Goal: Find specific page/section: Find specific page/section

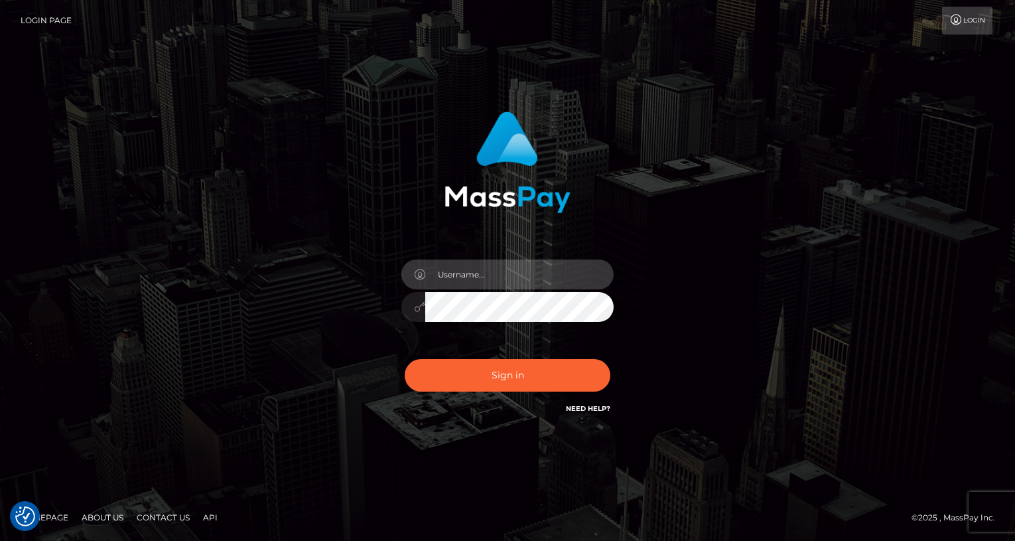
click at [478, 278] on input "text" at bounding box center [519, 274] width 188 height 30
type input "oli.fanvue"
click at [512, 271] on input "text" at bounding box center [519, 274] width 188 height 30
type input "ollie.fanvue"
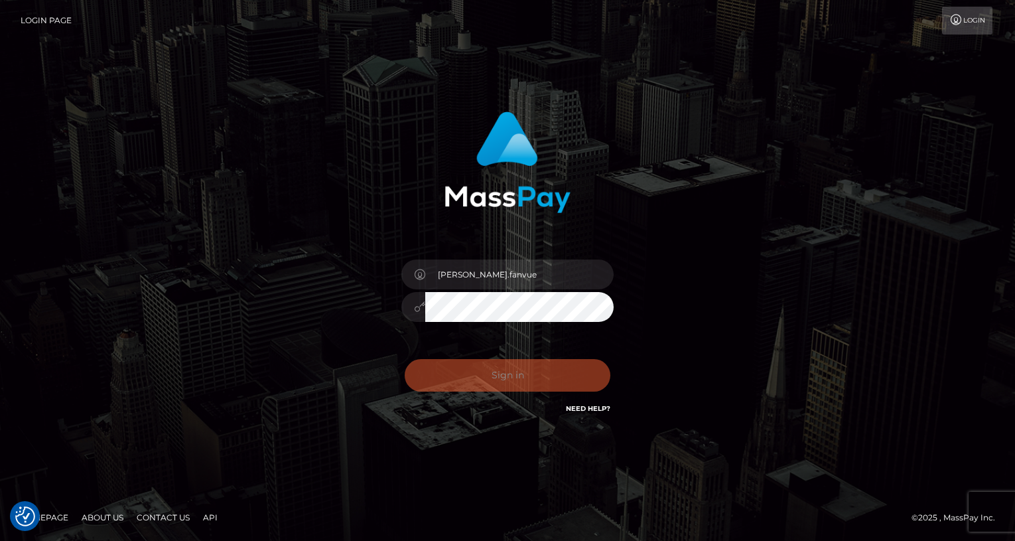
click at [498, 324] on div "ollie.fanvue" at bounding box center [507, 300] width 232 height 102
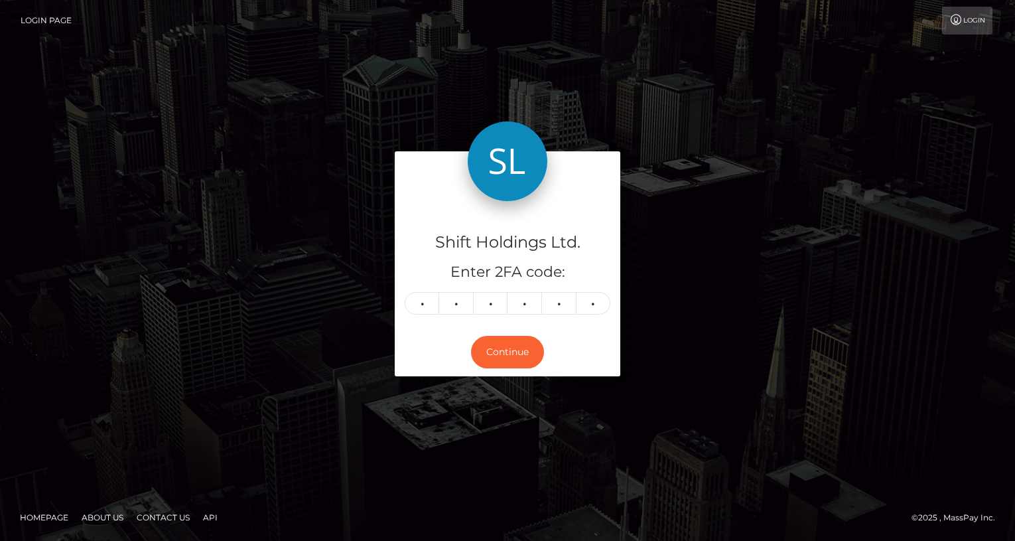
click at [496, 283] on div "Shift Holdings Ltd. Enter 2FA code: 6 2 7 8 4 7 627847" at bounding box center [508, 264] width 226 height 127
click at [393, 245] on div "Shift Holdings Ltd. Enter 2FA code: 6 2 7 8 4 7 627847 Continue" at bounding box center [507, 270] width 245 height 238
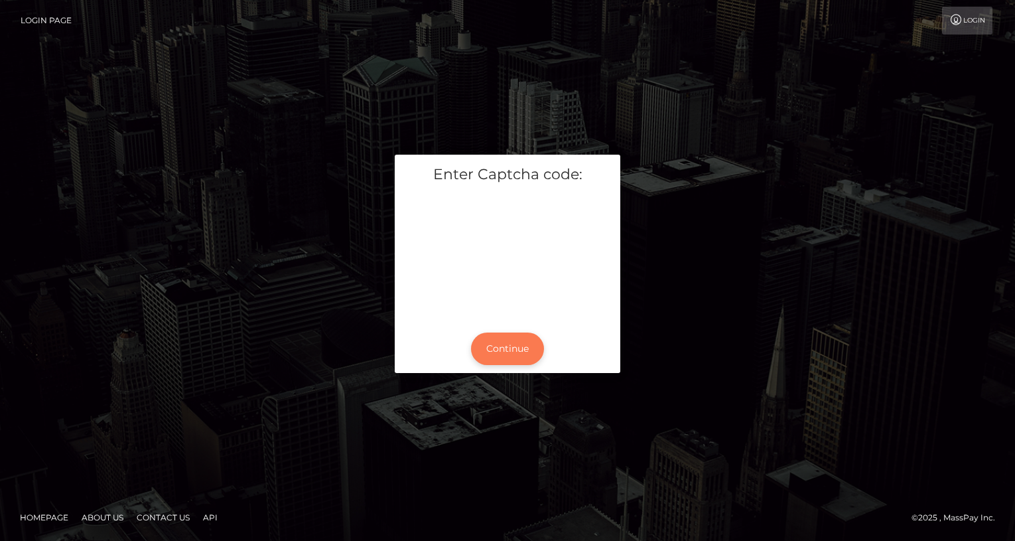
click at [523, 360] on button "Continue" at bounding box center [507, 348] width 73 height 33
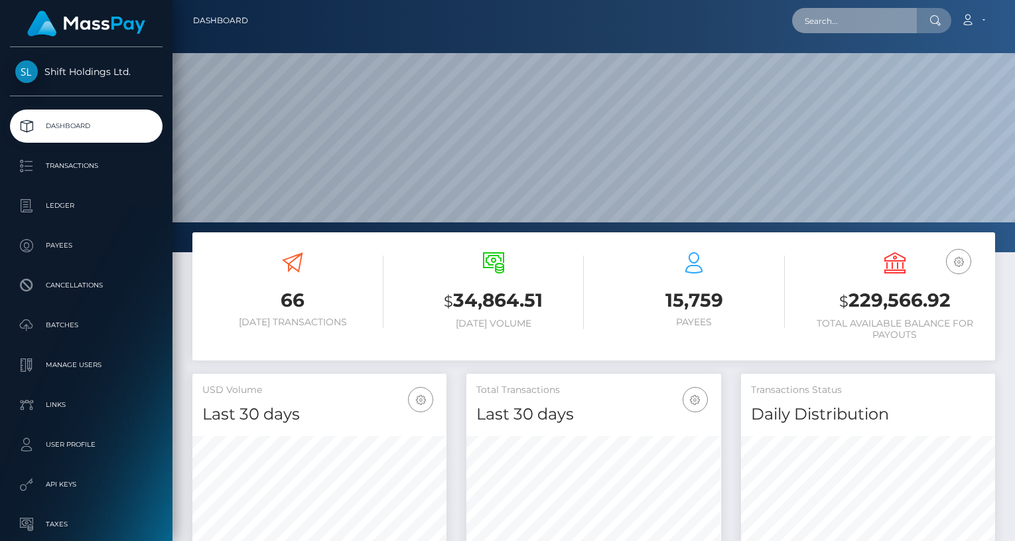
scroll to position [235, 254]
click at [854, 25] on input "text" at bounding box center [854, 20] width 125 height 25
paste input "[EMAIL_ADDRESS][DOMAIN_NAME]"
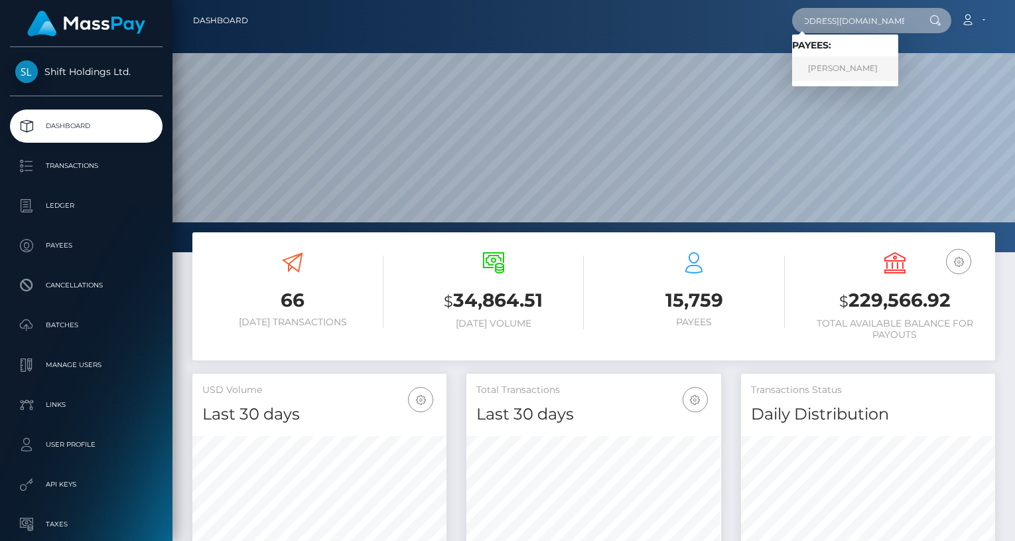
type input "[EMAIL_ADDRESS][DOMAIN_NAME]"
click at [874, 66] on link "[PERSON_NAME]" at bounding box center [845, 68] width 106 height 25
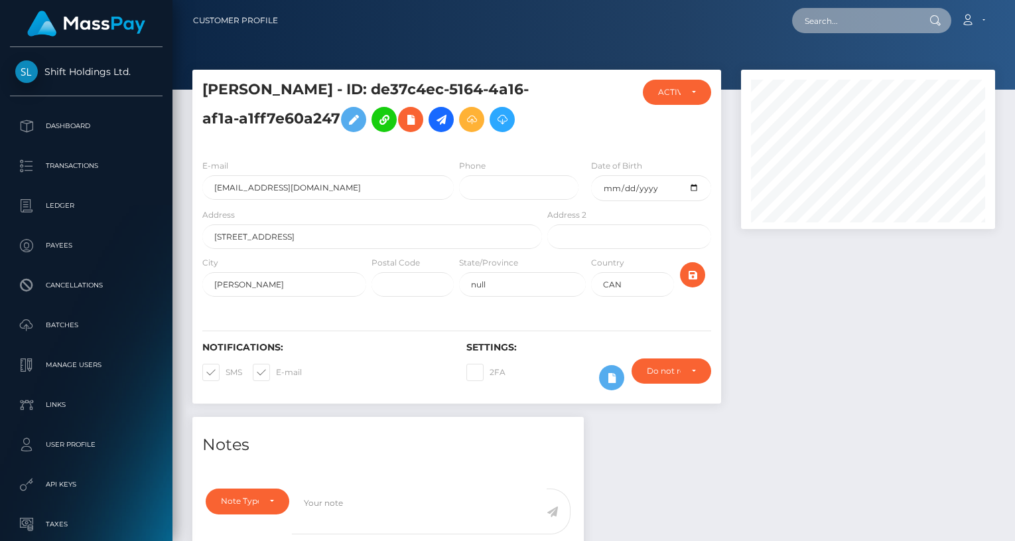
click at [841, 17] on input "text" at bounding box center [854, 20] width 125 height 25
